Goal: Task Accomplishment & Management: Manage account settings

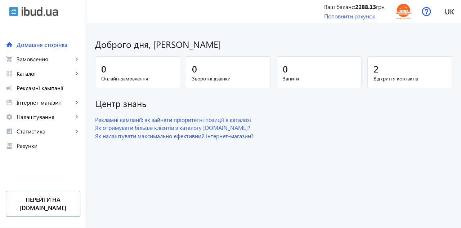
click at [46, 59] on span "Замовлення" at bounding box center [45, 58] width 57 height 7
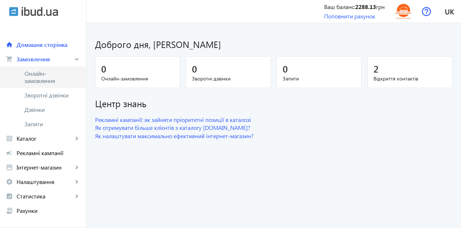
click at [42, 78] on span "Онлайн-замовлення" at bounding box center [48, 77] width 48 height 14
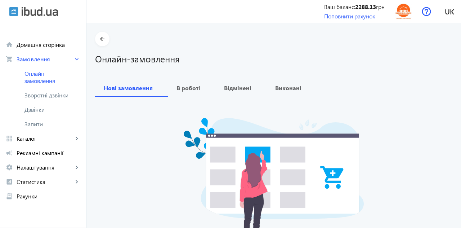
click at [58, 97] on span "Зворотні дзвінки" at bounding box center [48, 94] width 48 height 7
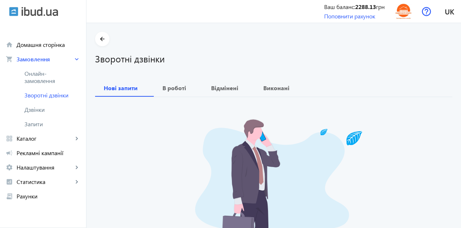
click at [40, 110] on span "Дзвінки" at bounding box center [52, 109] width 56 height 7
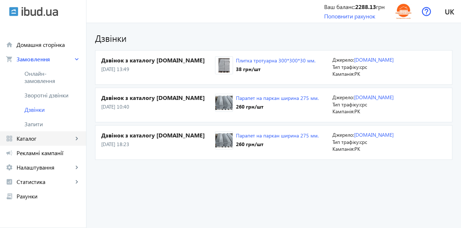
click at [35, 139] on span "Каталог" at bounding box center [45, 138] width 57 height 7
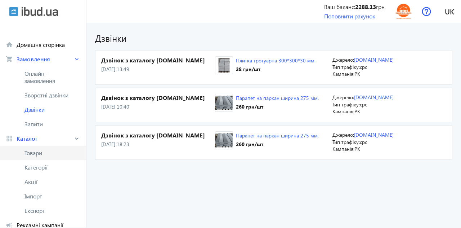
click at [43, 154] on span "Товари" at bounding box center [52, 152] width 56 height 7
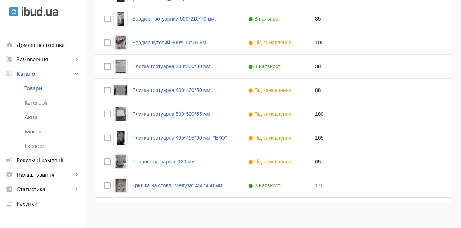
scroll to position [395, 0]
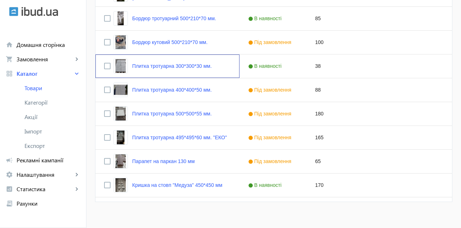
click at [186, 65] on link "Плитка тротуарна 300*300*30 мм." at bounding box center [172, 66] width 80 height 6
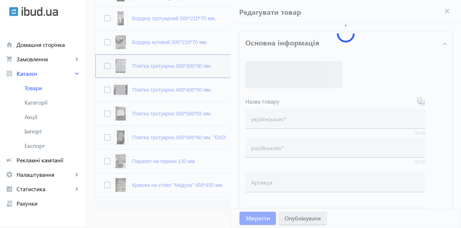
type input "Плитка тротуарна 300*300*30 мм."
type input "Тротуарная плитка 300*300*30 мм."
type input "38"
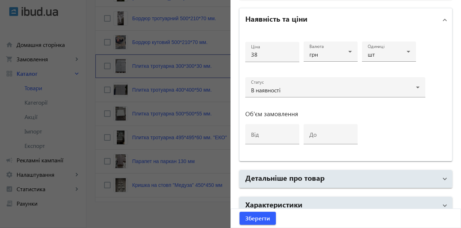
scroll to position [372, 0]
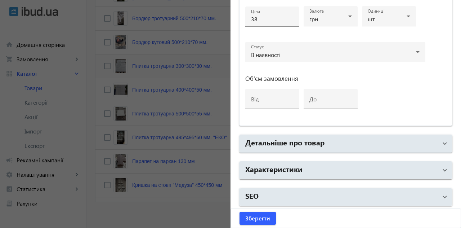
click at [49, 179] on div at bounding box center [230, 114] width 461 height 228
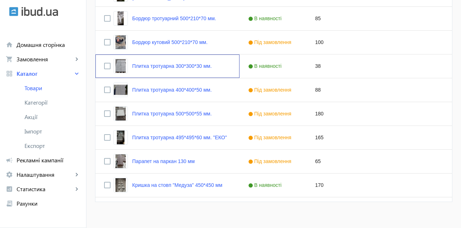
scroll to position [0, 0]
click at [53, 174] on div at bounding box center [230, 114] width 461 height 228
click at [55, 173] on span "Налаштування" at bounding box center [45, 174] width 57 height 7
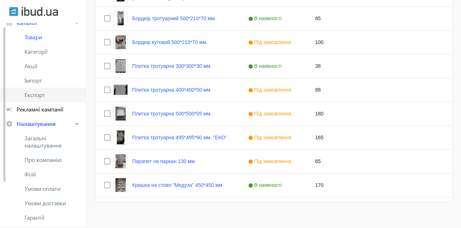
scroll to position [53, 0]
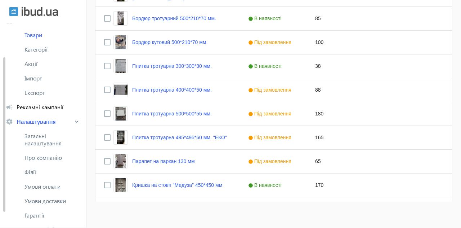
click at [45, 139] on span "Загальні налаштування" at bounding box center [52, 139] width 56 height 14
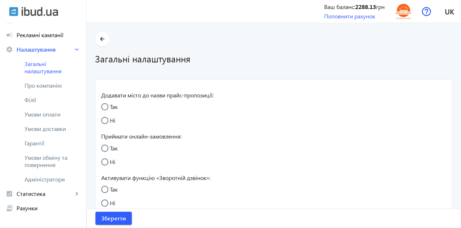
radio input "true"
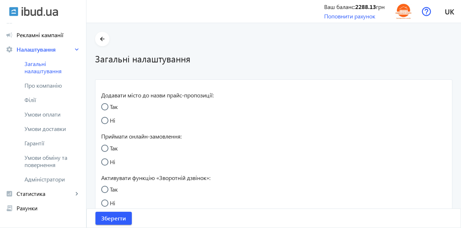
radio input "true"
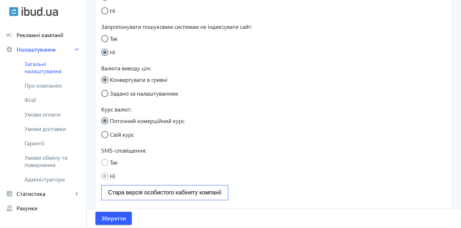
scroll to position [238, 0]
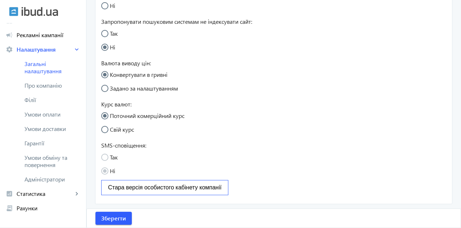
click at [55, 85] on span "Про компанію" at bounding box center [52, 85] width 56 height 7
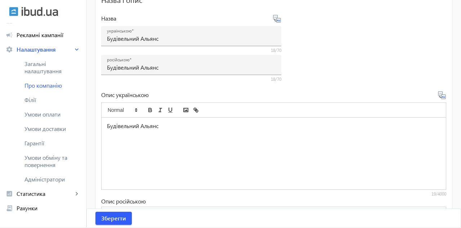
scroll to position [188, 0]
click at [30, 102] on span "Філії" at bounding box center [52, 99] width 56 height 7
